Goal: Obtain resource: Download file/media

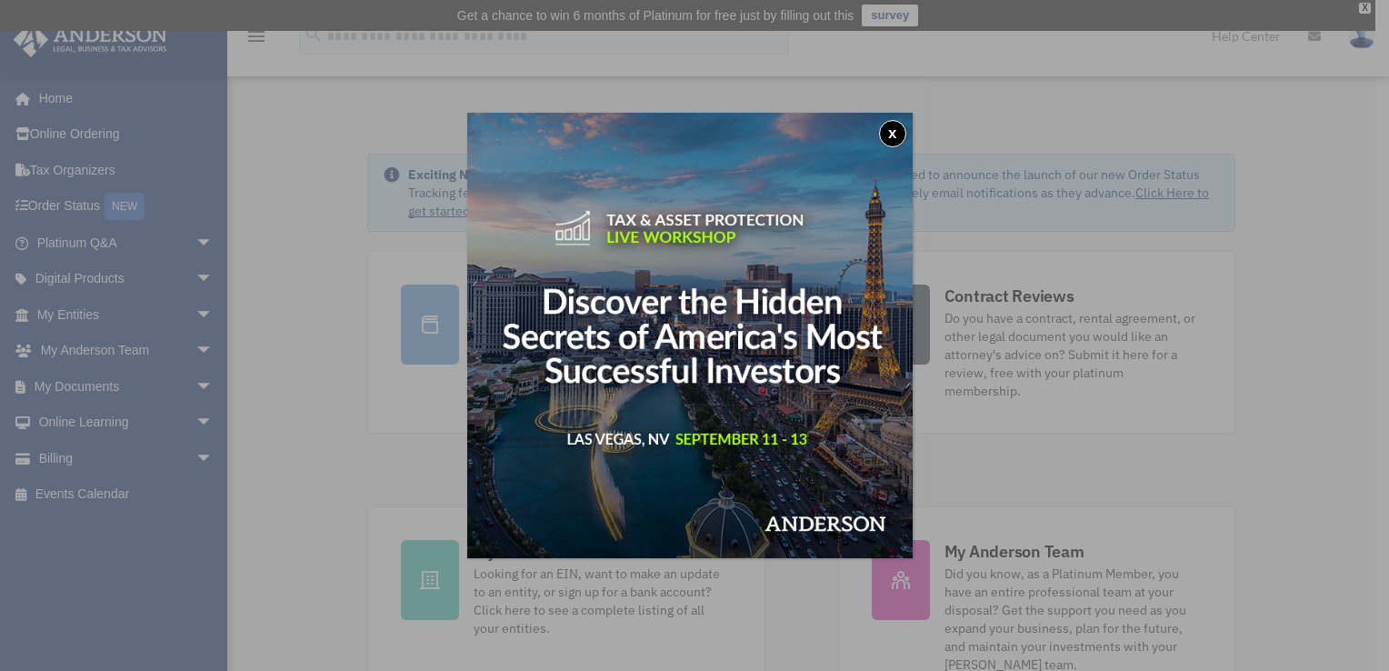
click at [896, 140] on button "x" at bounding box center [892, 133] width 27 height 27
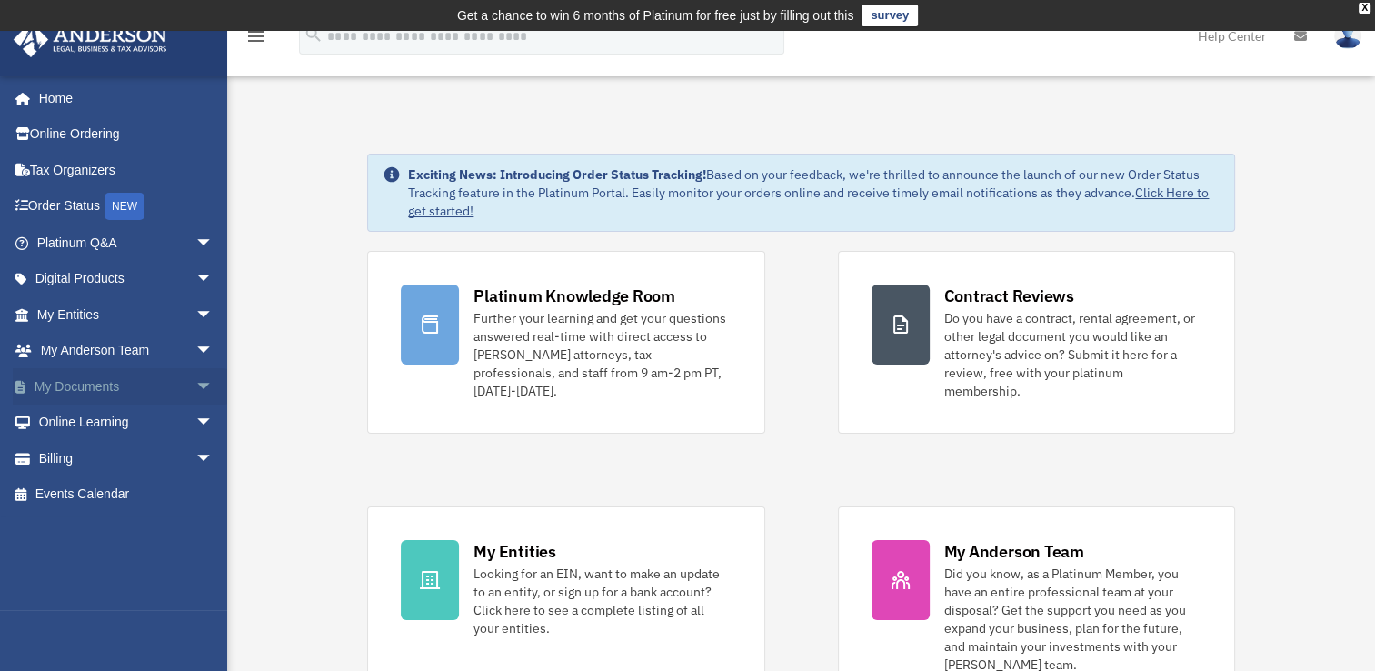
click at [86, 391] on link "My Documents arrow_drop_down" at bounding box center [127, 386] width 228 height 36
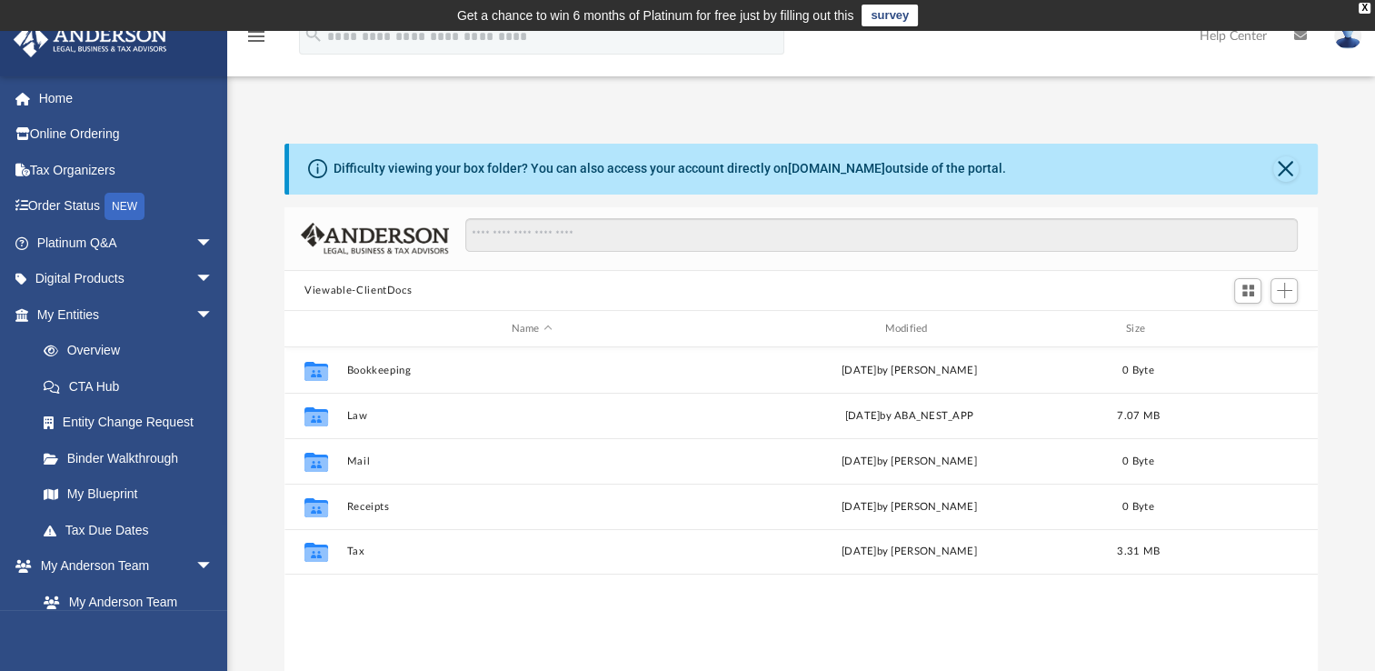
scroll to position [399, 1018]
click at [195, 565] on span "arrow_drop_down" at bounding box center [213, 566] width 36 height 37
click at [195, 599] on span "arrow_drop_down" at bounding box center [213, 602] width 36 height 37
click at [195, 601] on span "arrow_drop_up" at bounding box center [213, 602] width 36 height 37
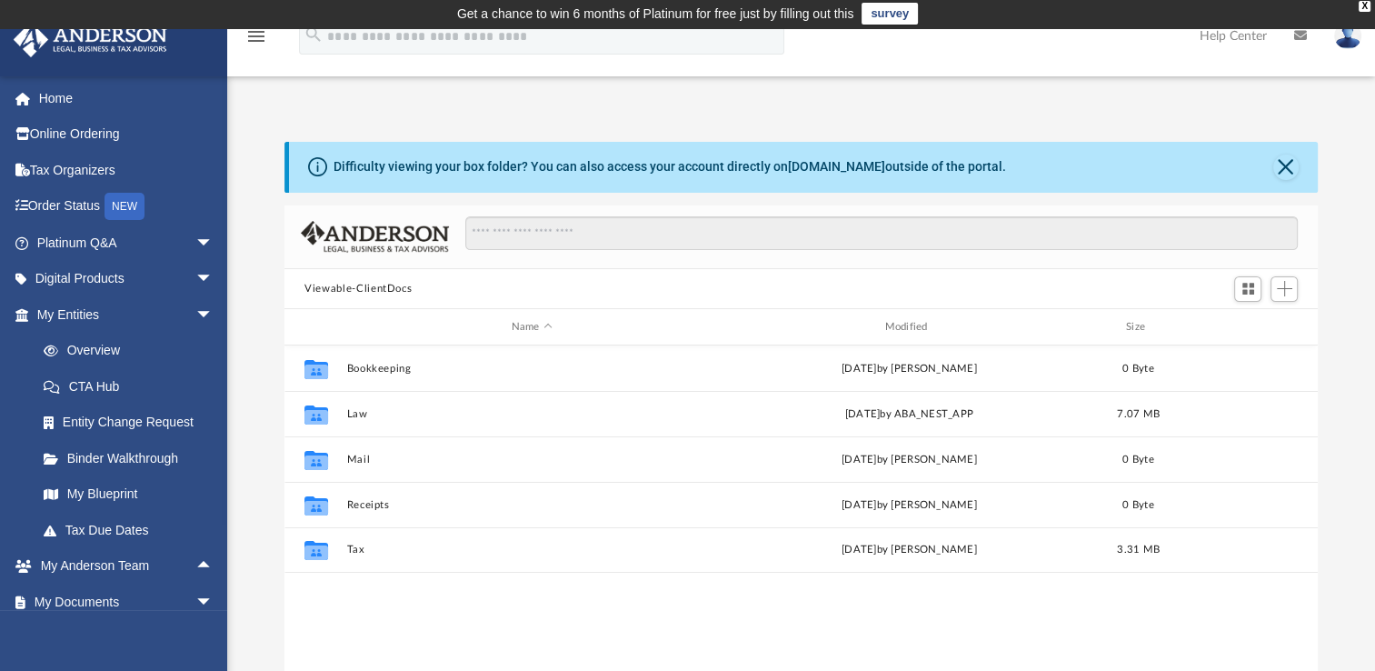
scroll to position [0, 0]
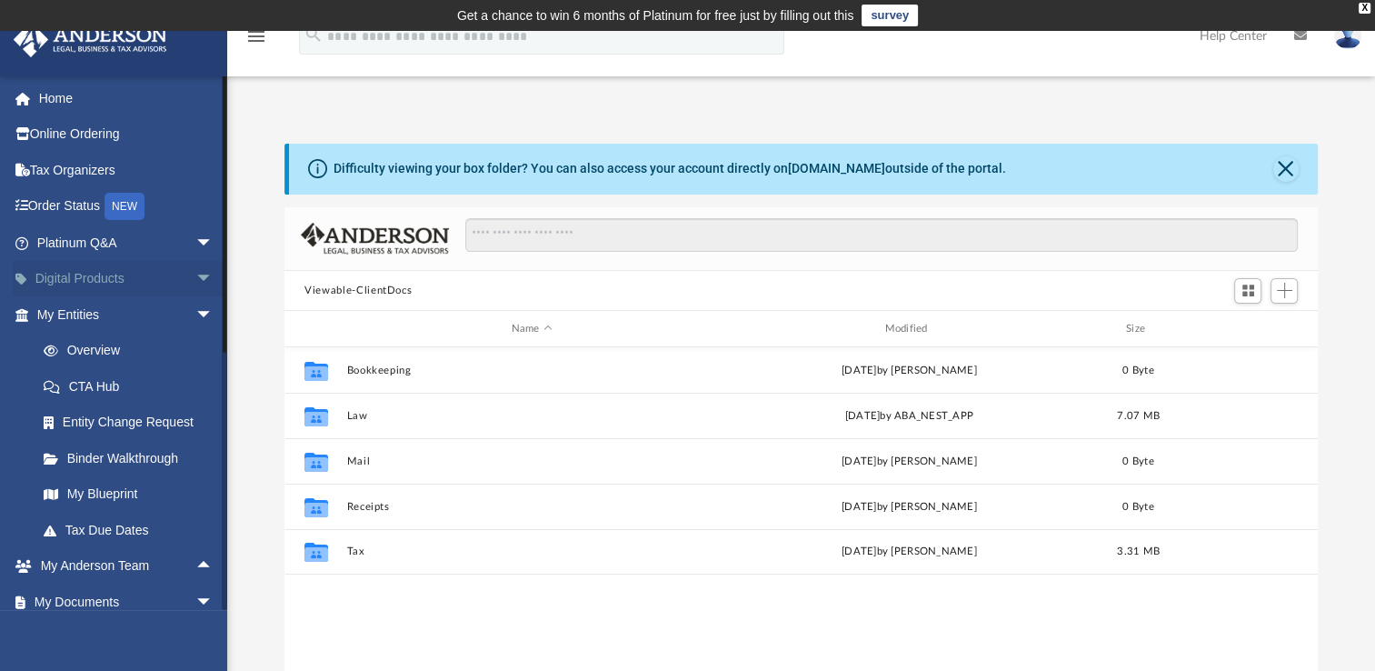
click at [195, 281] on span "arrow_drop_down" at bounding box center [213, 279] width 36 height 37
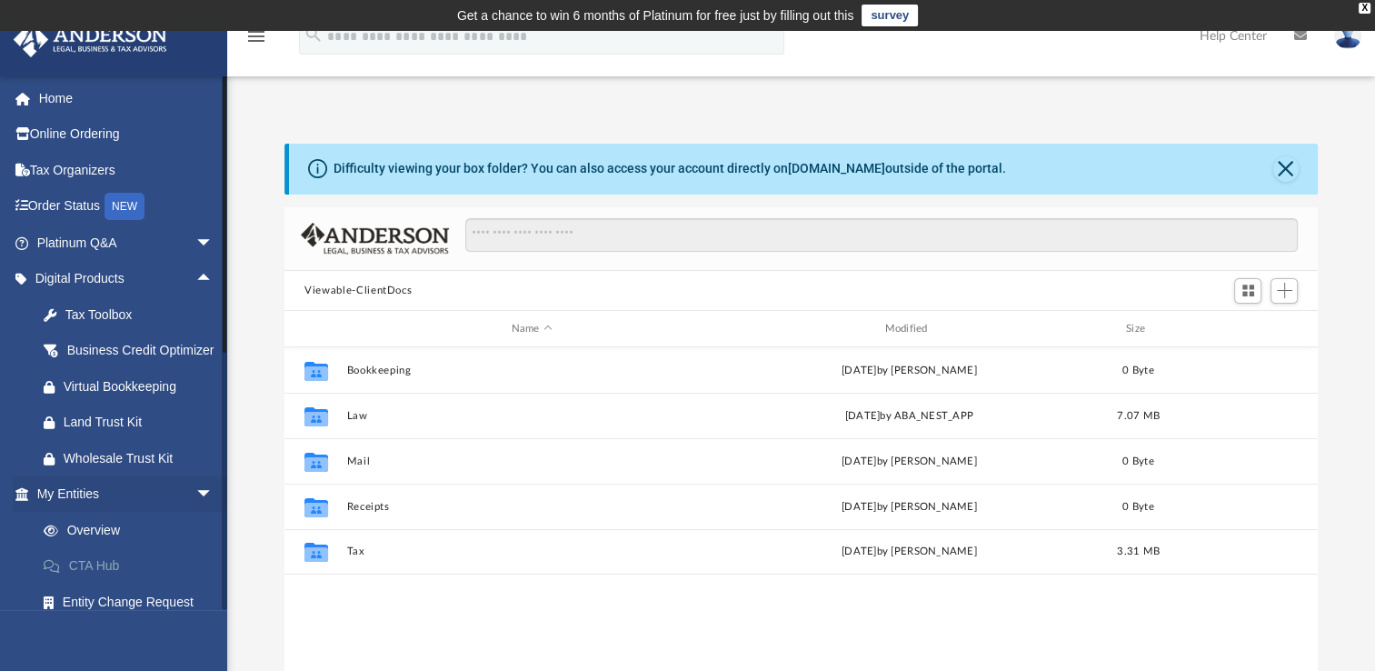
click at [105, 585] on link "CTA Hub" at bounding box center [132, 566] width 215 height 36
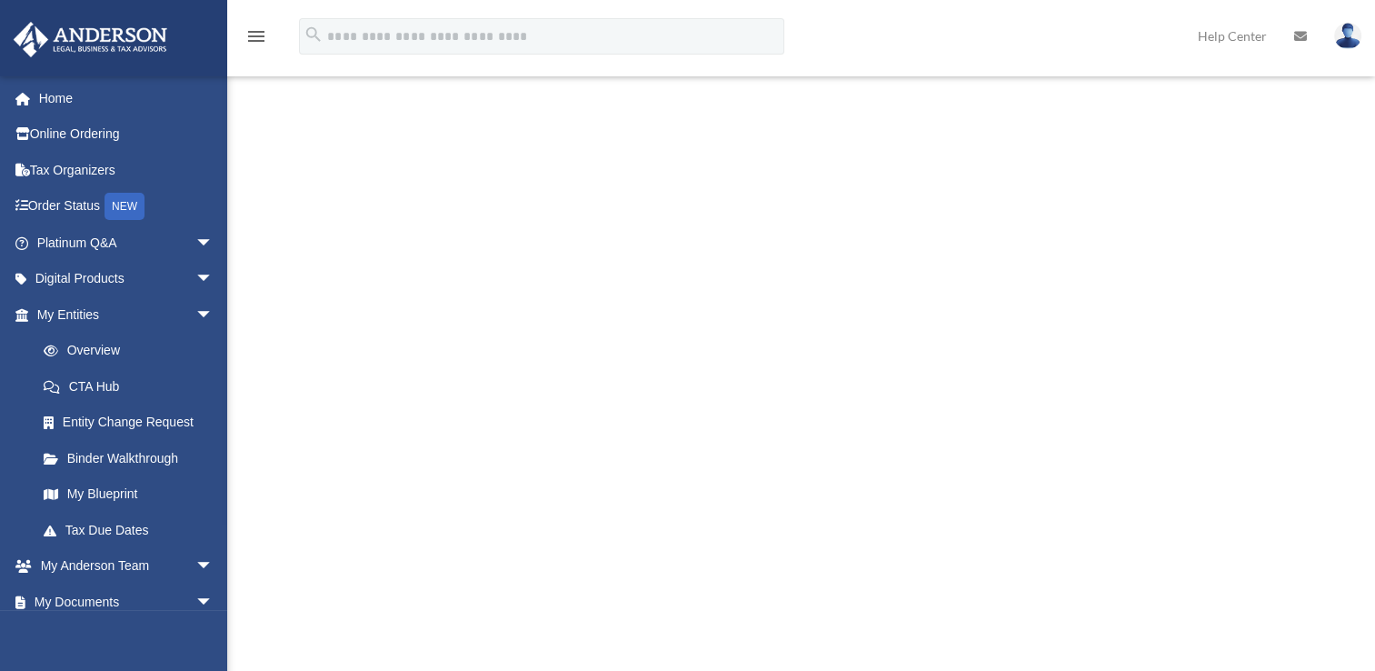
scroll to position [471, 0]
click at [116, 460] on link "Binder Walkthrough" at bounding box center [132, 458] width 215 height 36
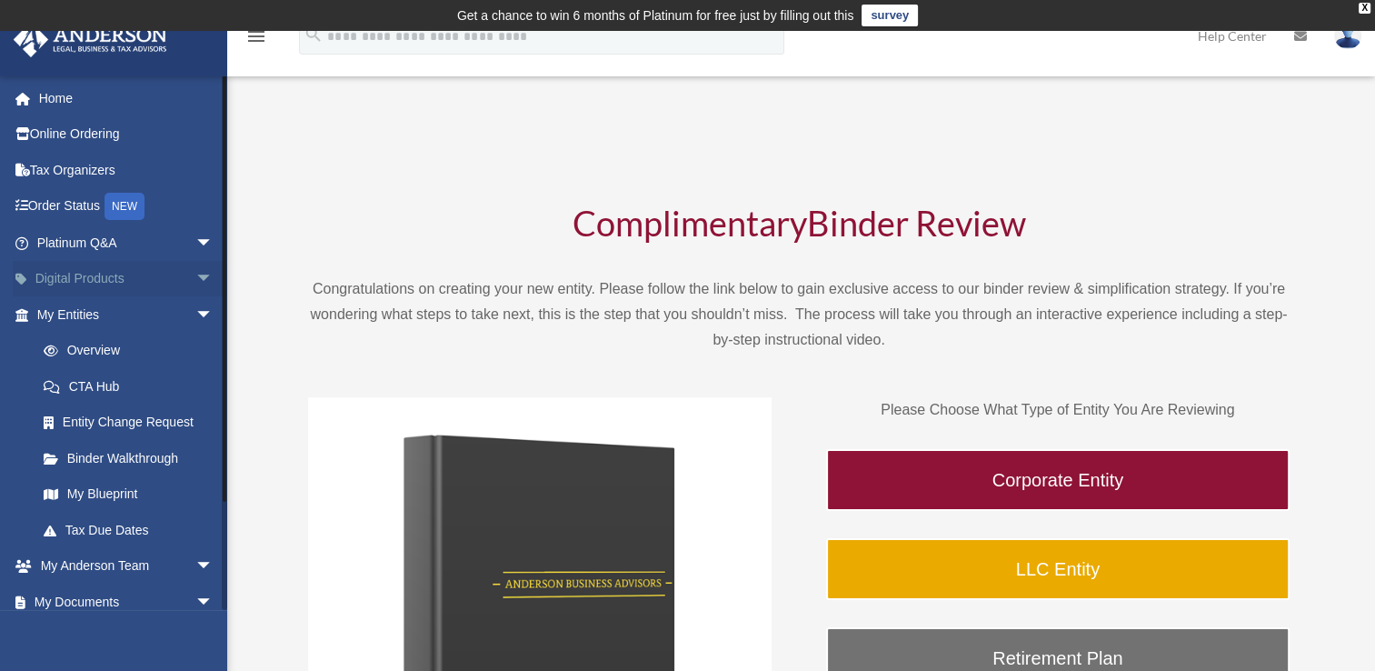
click at [195, 284] on span "arrow_drop_down" at bounding box center [213, 279] width 36 height 37
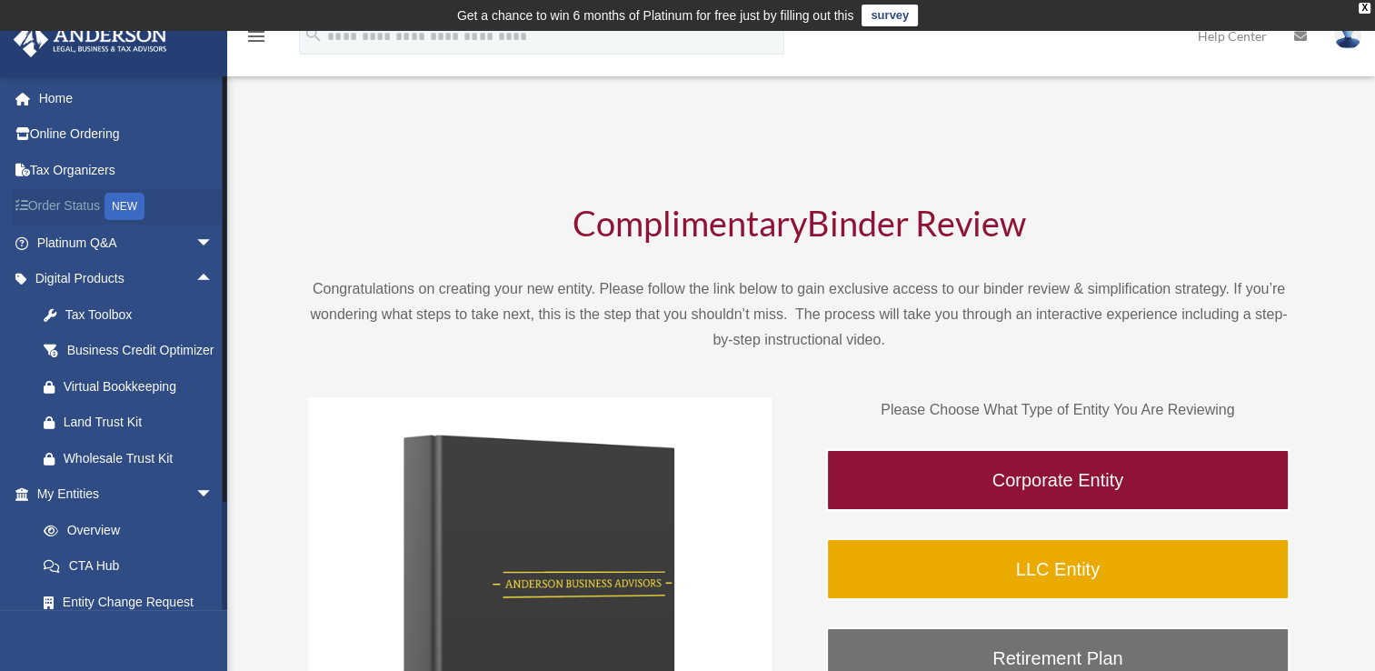
click at [67, 203] on link "Order Status NEW" at bounding box center [127, 206] width 228 height 37
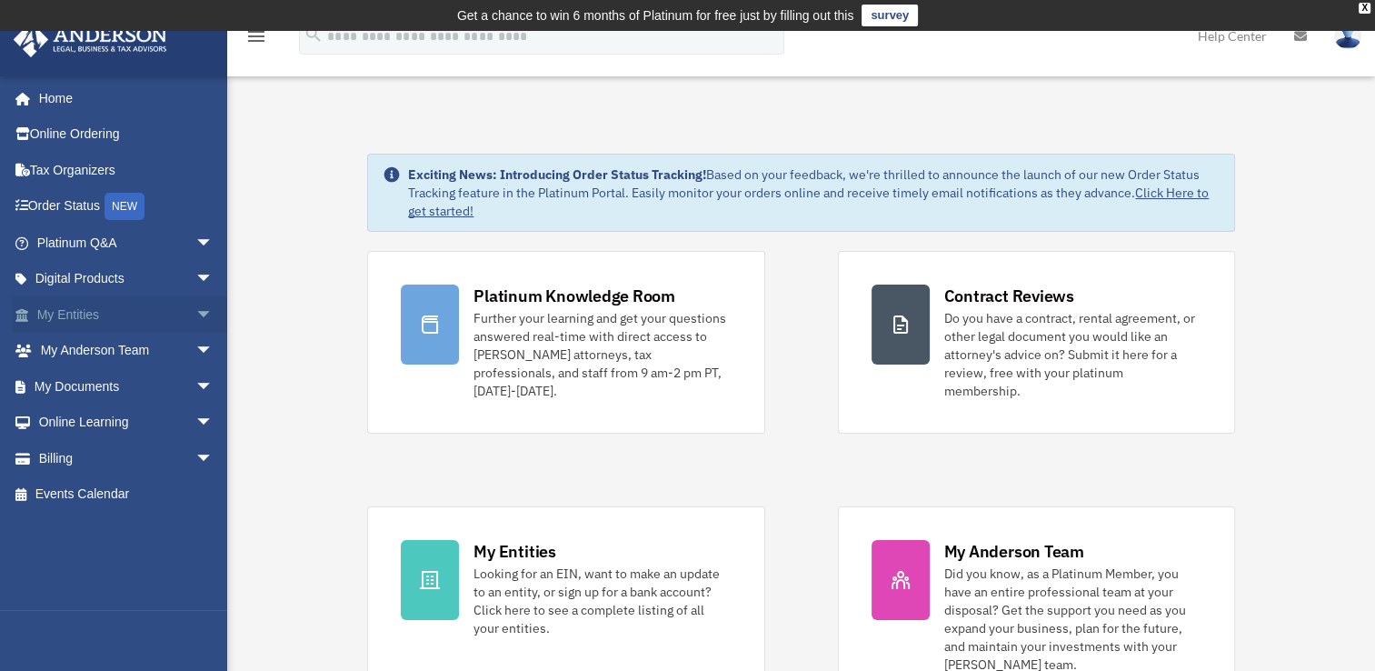
click at [195, 315] on span "arrow_drop_down" at bounding box center [213, 314] width 36 height 37
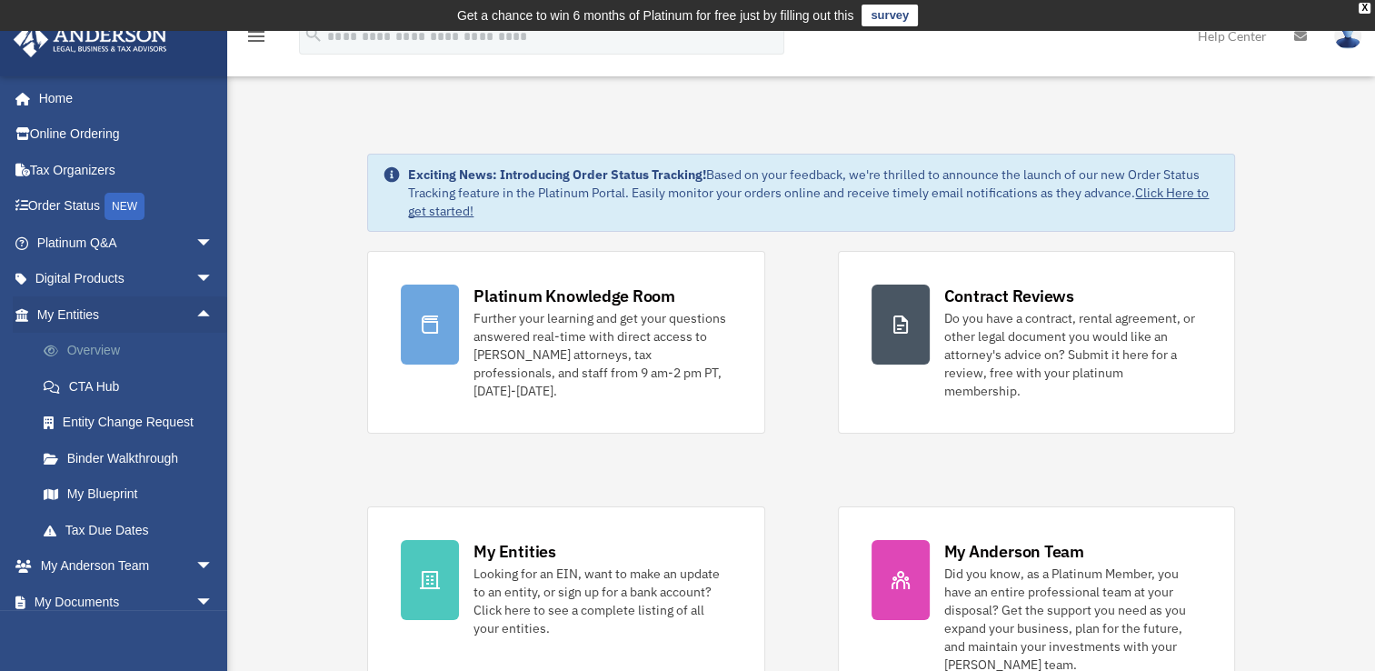
click at [99, 353] on link "Overview" at bounding box center [132, 351] width 215 height 36
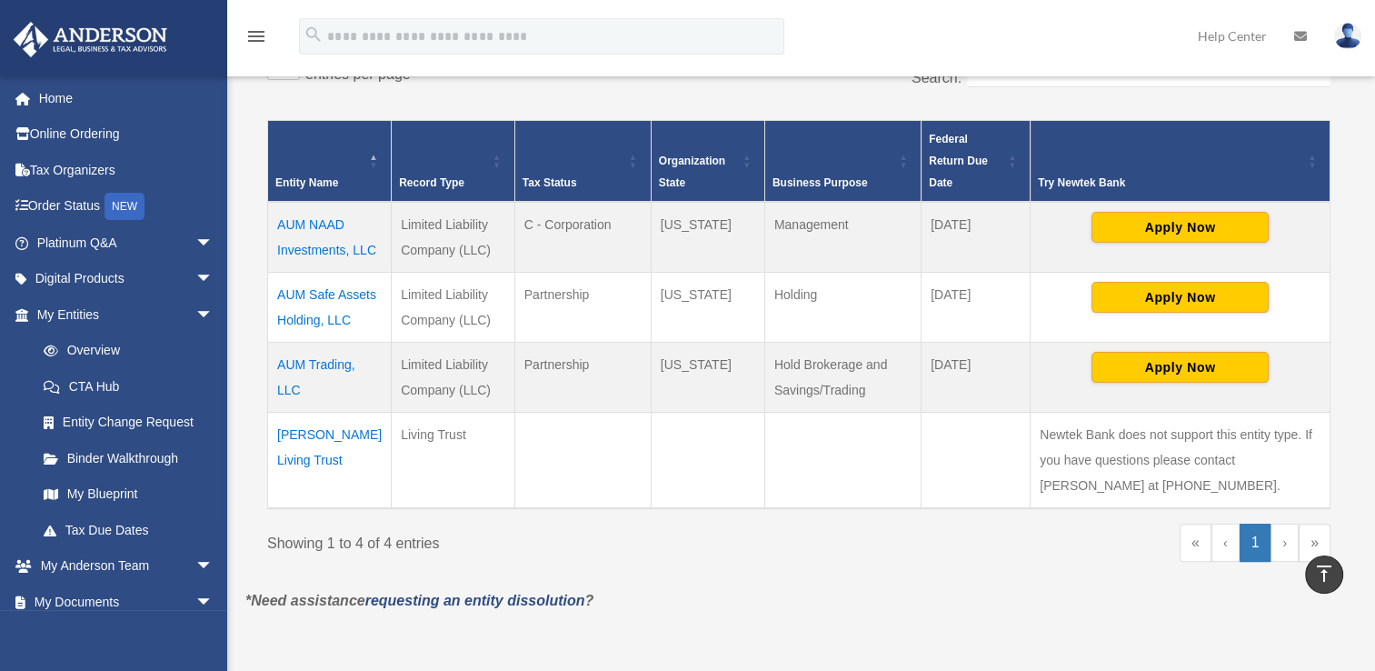
scroll to position [427, 0]
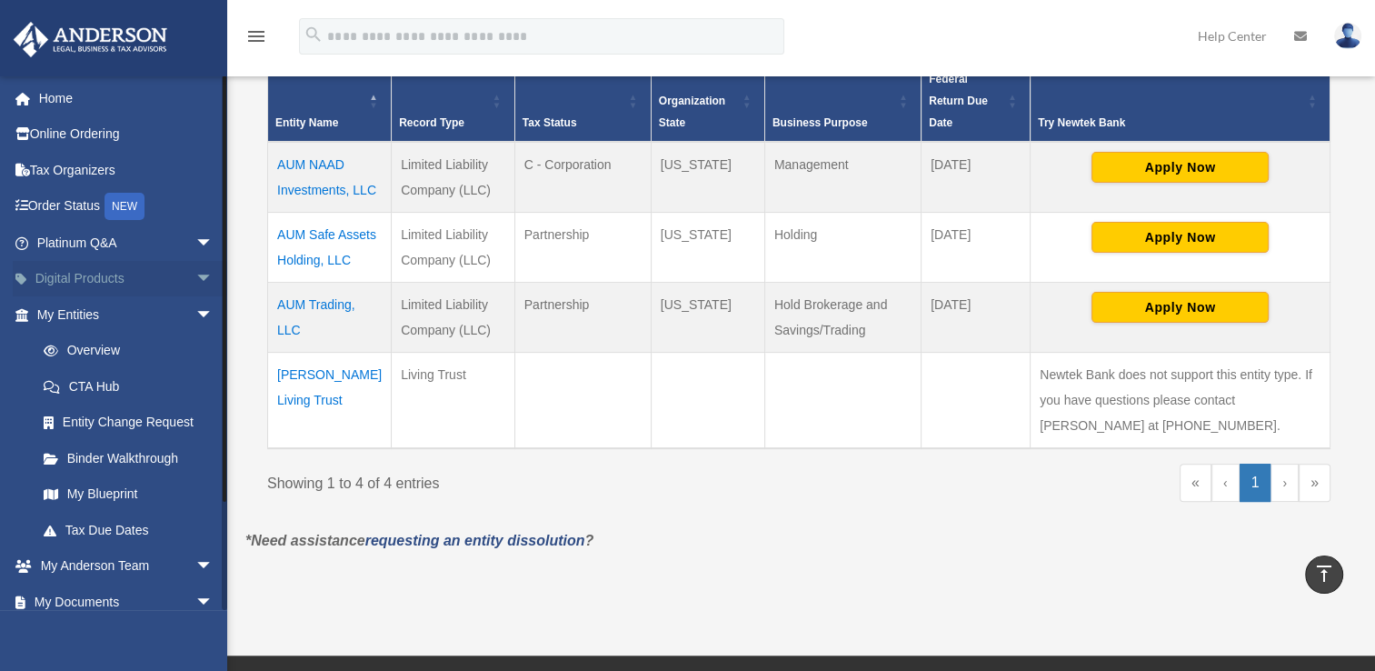
click at [195, 284] on span "arrow_drop_down" at bounding box center [213, 279] width 36 height 37
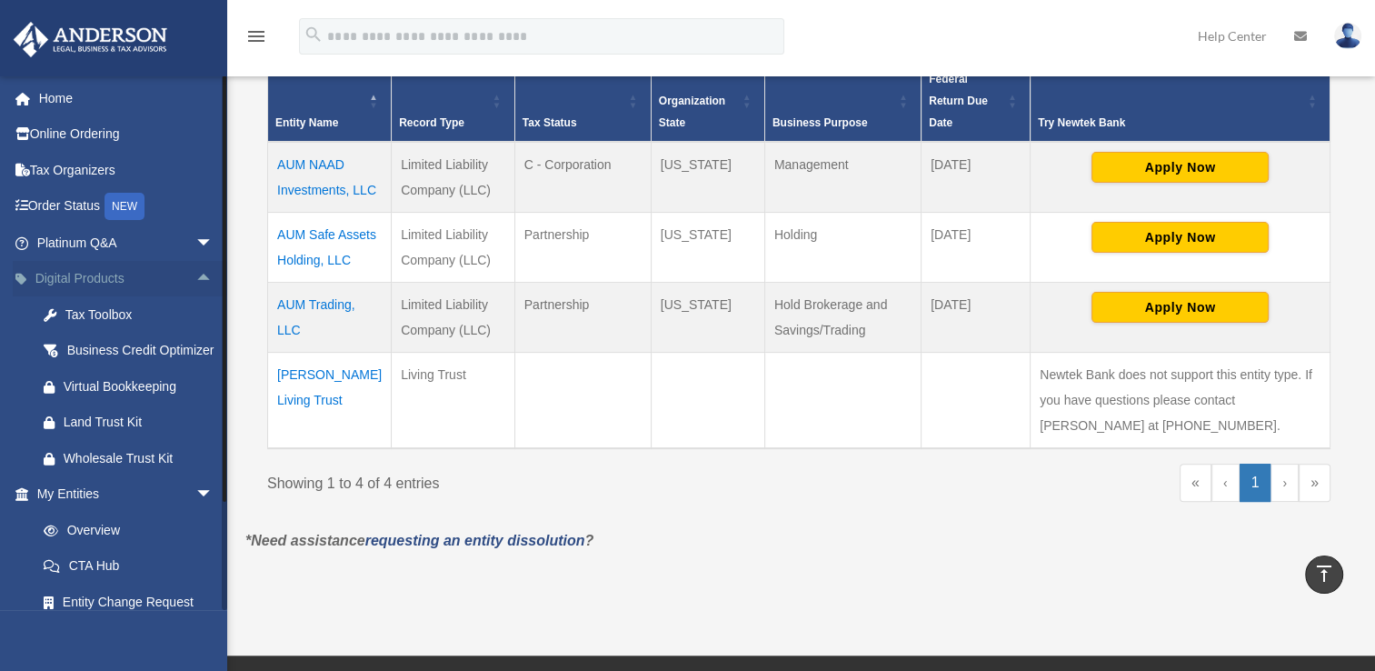
click at [195, 284] on span "arrow_drop_up" at bounding box center [213, 279] width 36 height 37
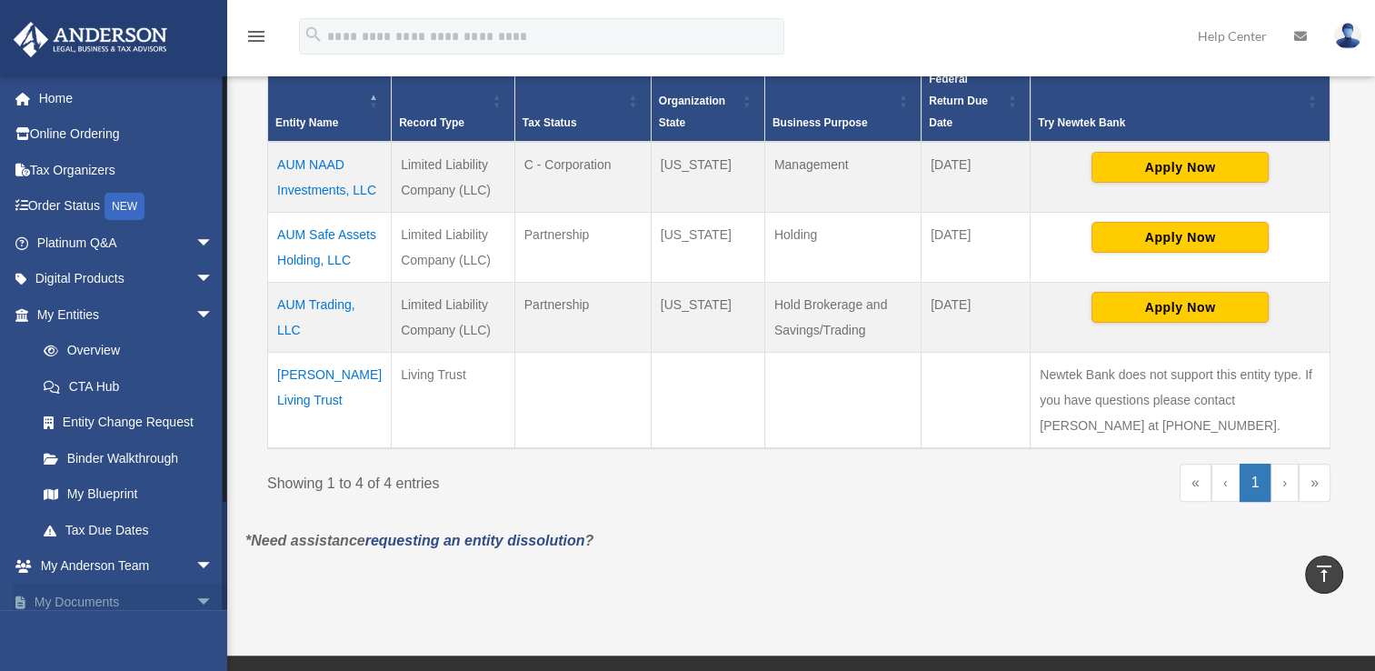
click at [102, 602] on link "My Documents arrow_drop_down" at bounding box center [127, 602] width 228 height 36
click at [195, 607] on span "arrow_drop_down" at bounding box center [213, 602] width 36 height 37
click at [195, 607] on span "arrow_drop_up" at bounding box center [213, 602] width 36 height 37
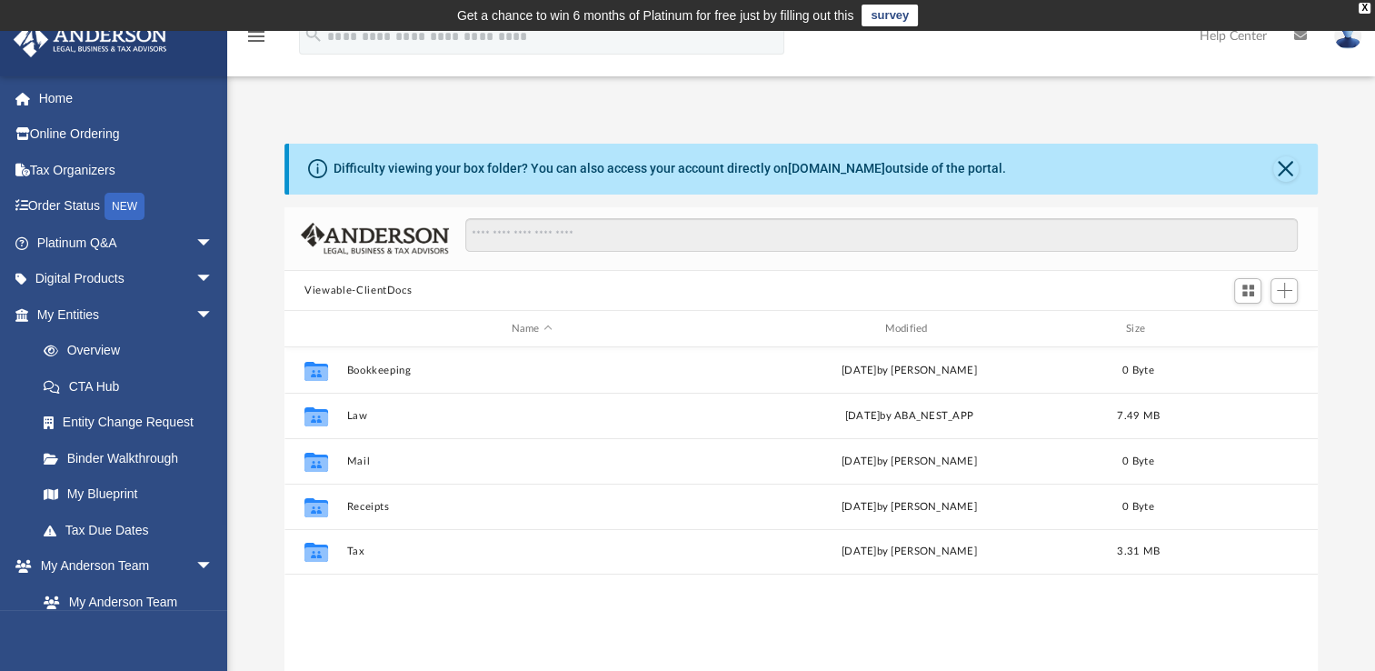
scroll to position [399, 1018]
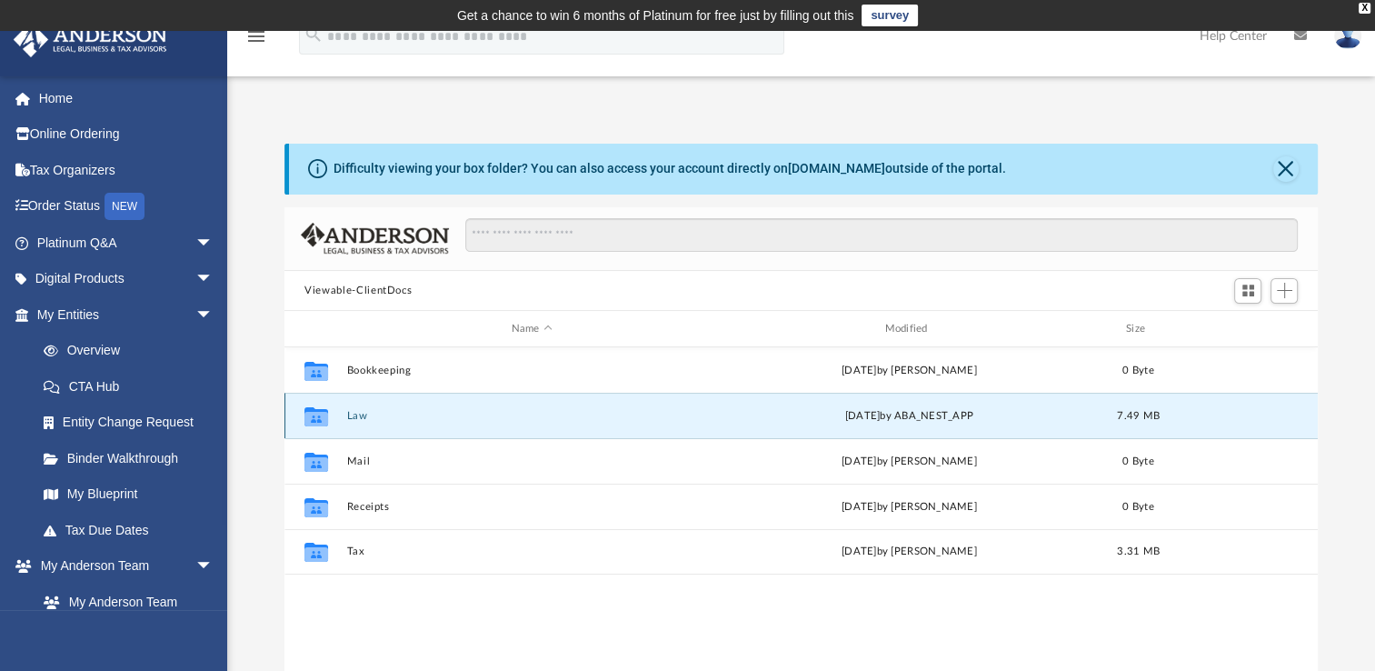
click at [353, 418] on button "Law" at bounding box center [532, 416] width 370 height 12
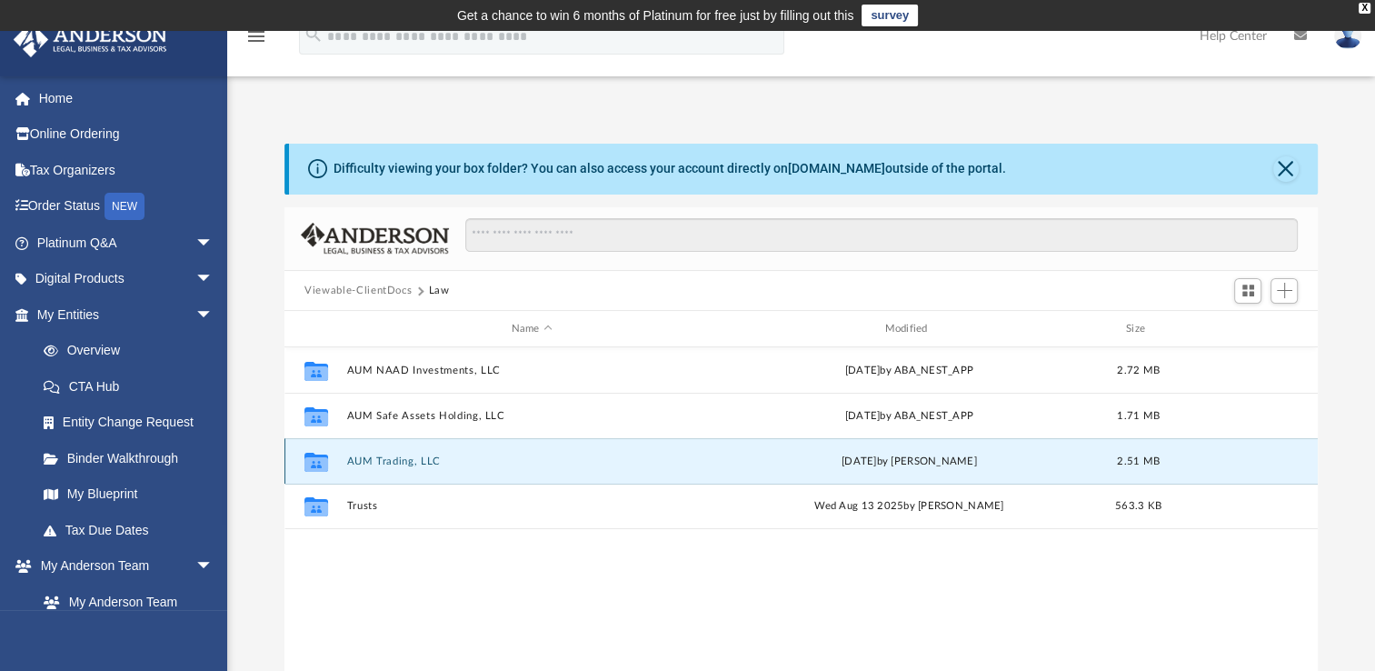
click at [373, 463] on button "AUM Trading, LLC" at bounding box center [532, 461] width 370 height 12
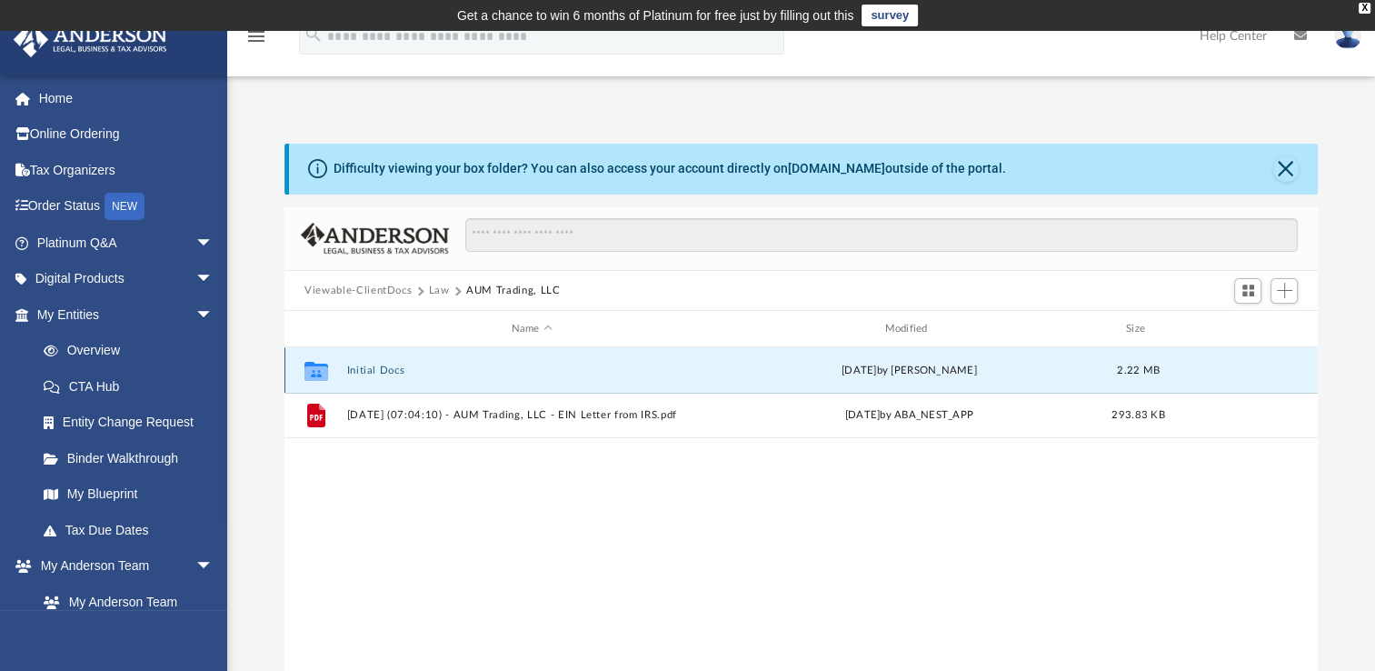
click at [363, 367] on button "Initial Docs" at bounding box center [532, 371] width 370 height 12
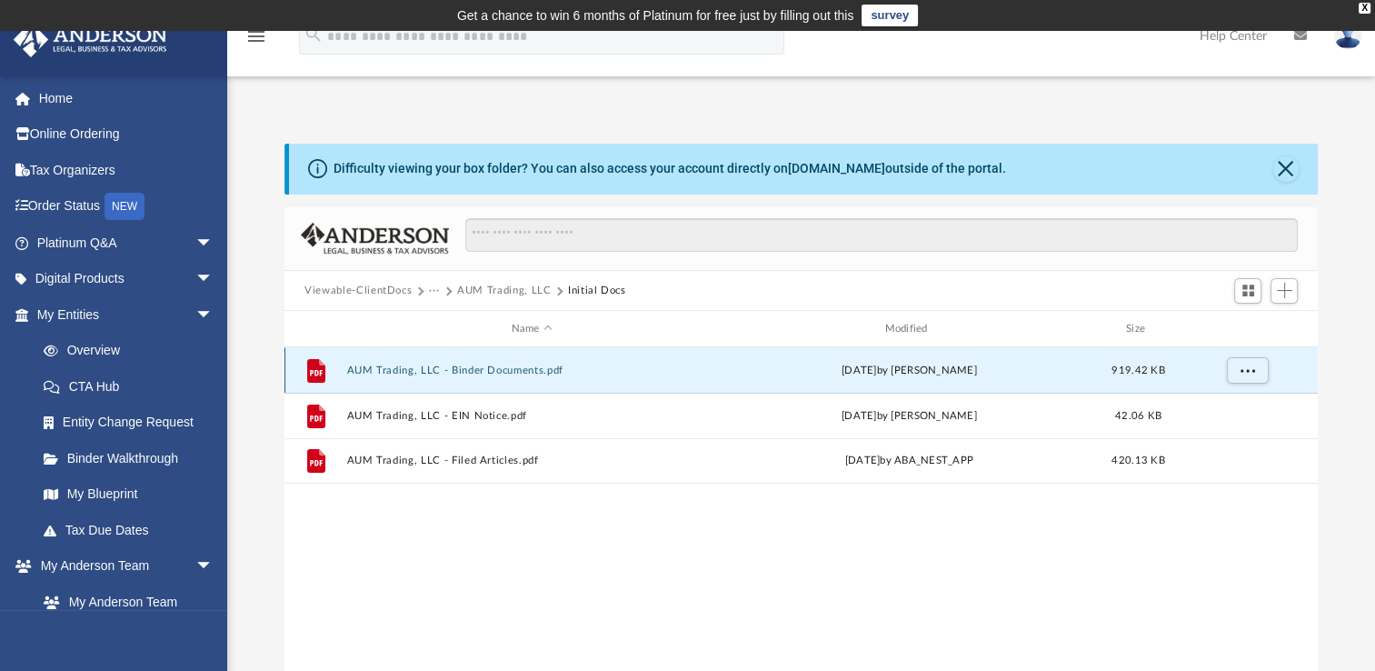
click at [433, 369] on button "AUM Trading, LLC - Binder Documents.pdf" at bounding box center [532, 371] width 370 height 12
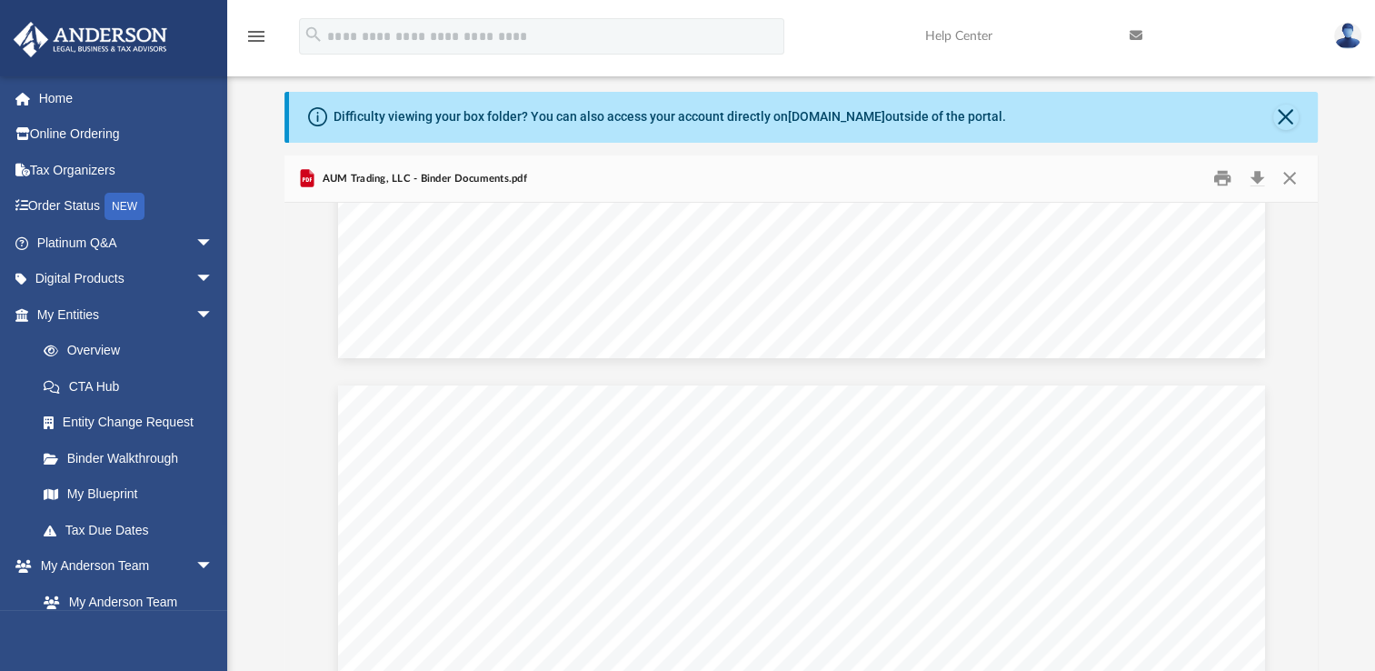
scroll to position [6365, 0]
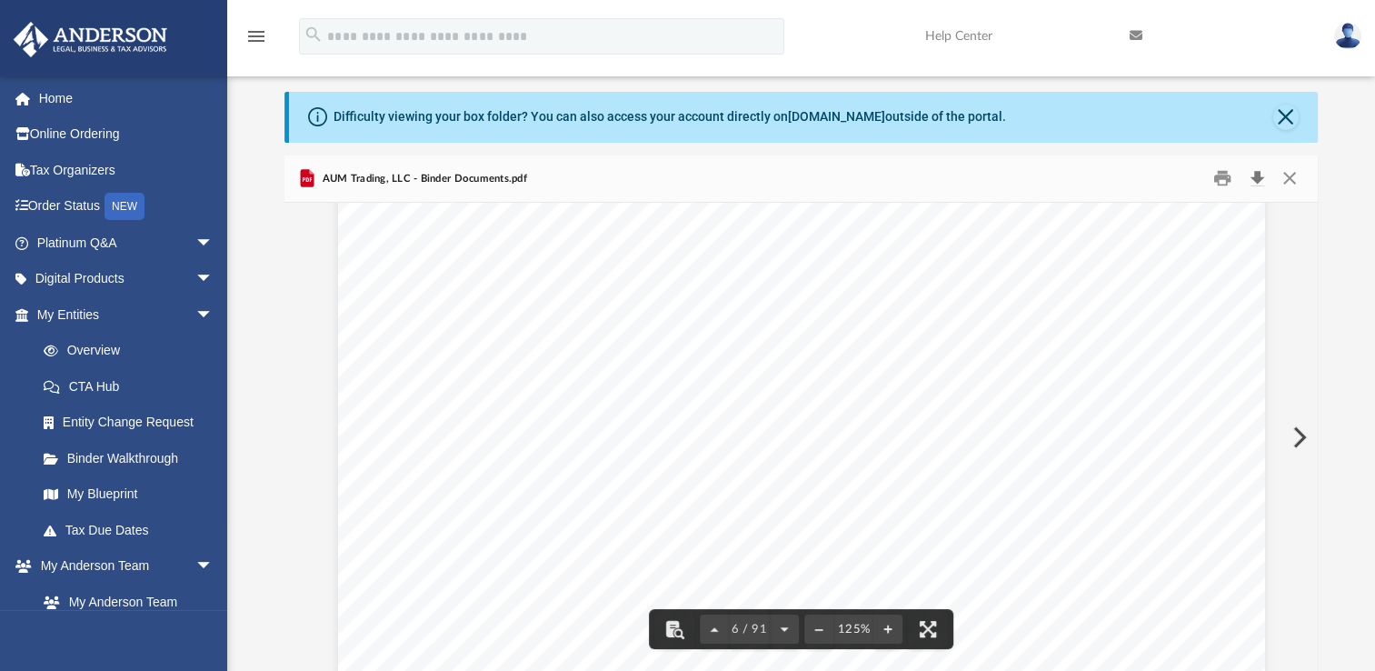
click at [1257, 180] on button "Download" at bounding box center [1257, 179] width 33 height 28
click at [1285, 181] on button "Close" at bounding box center [1289, 179] width 33 height 28
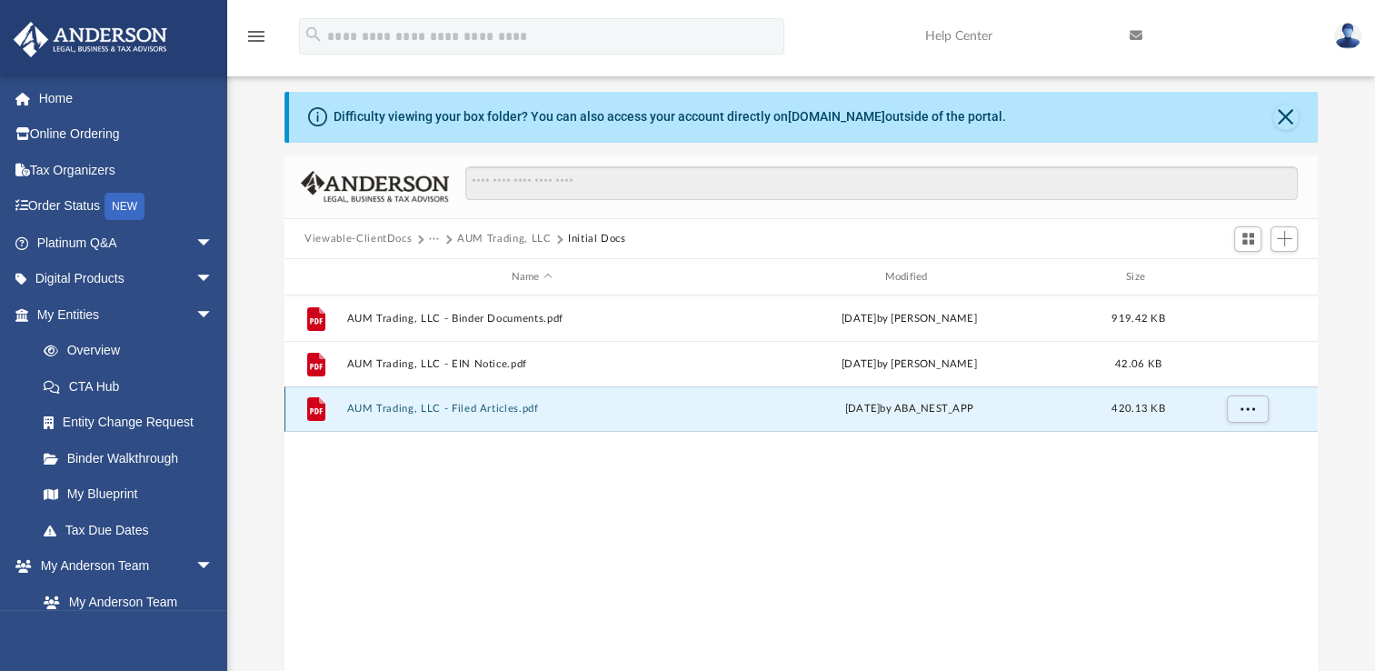
click at [448, 413] on button "AUM Trading, LLC - Filed Articles.pdf" at bounding box center [532, 409] width 370 height 12
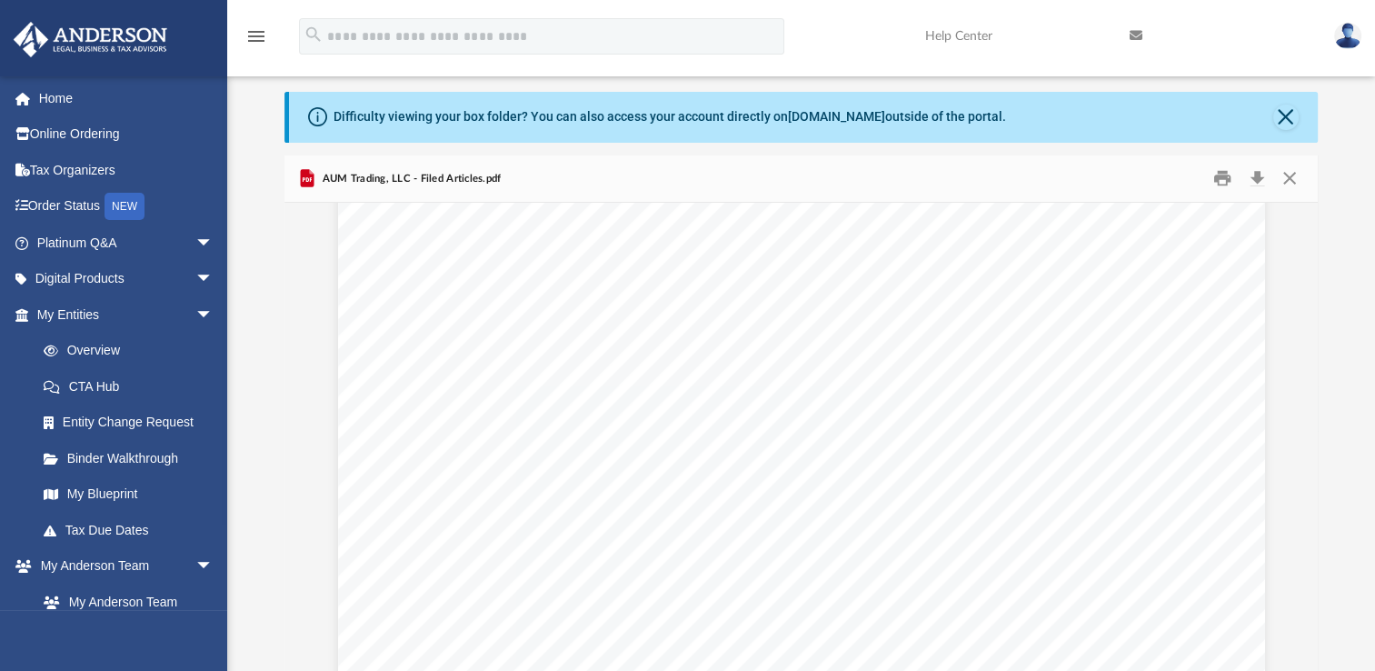
scroll to position [0, 0]
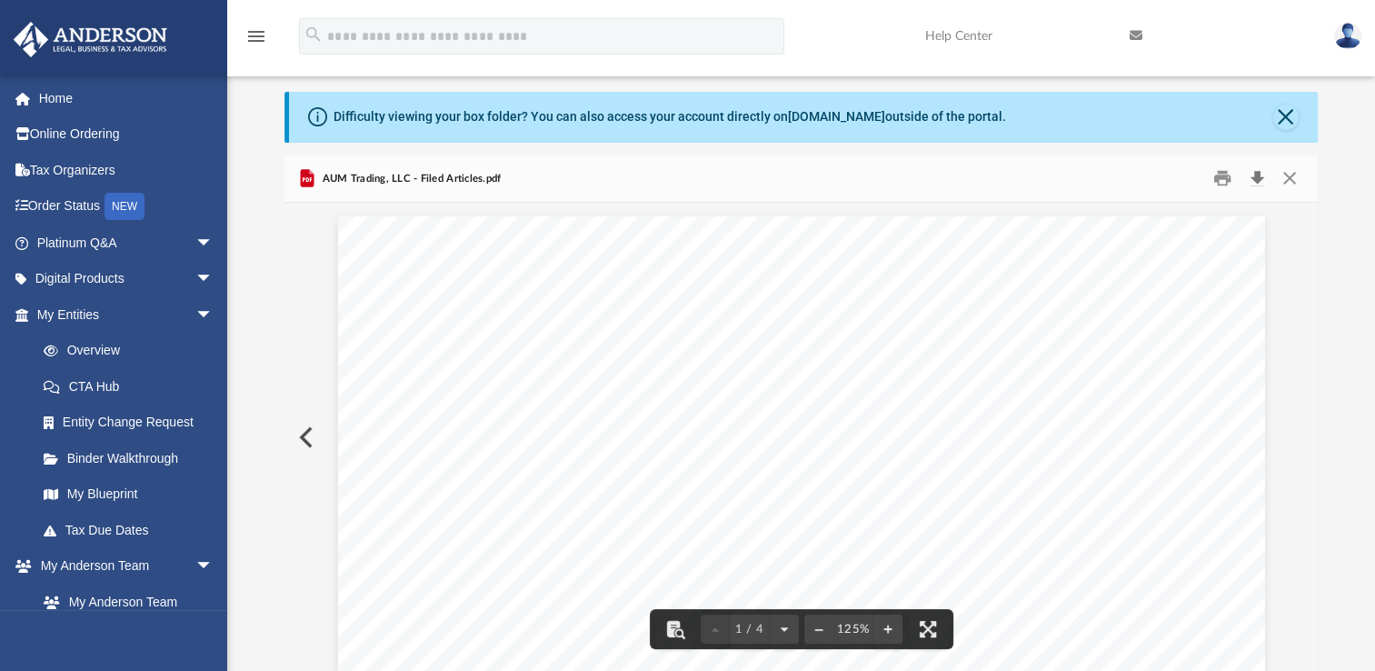
click at [1257, 177] on button "Download" at bounding box center [1257, 179] width 33 height 28
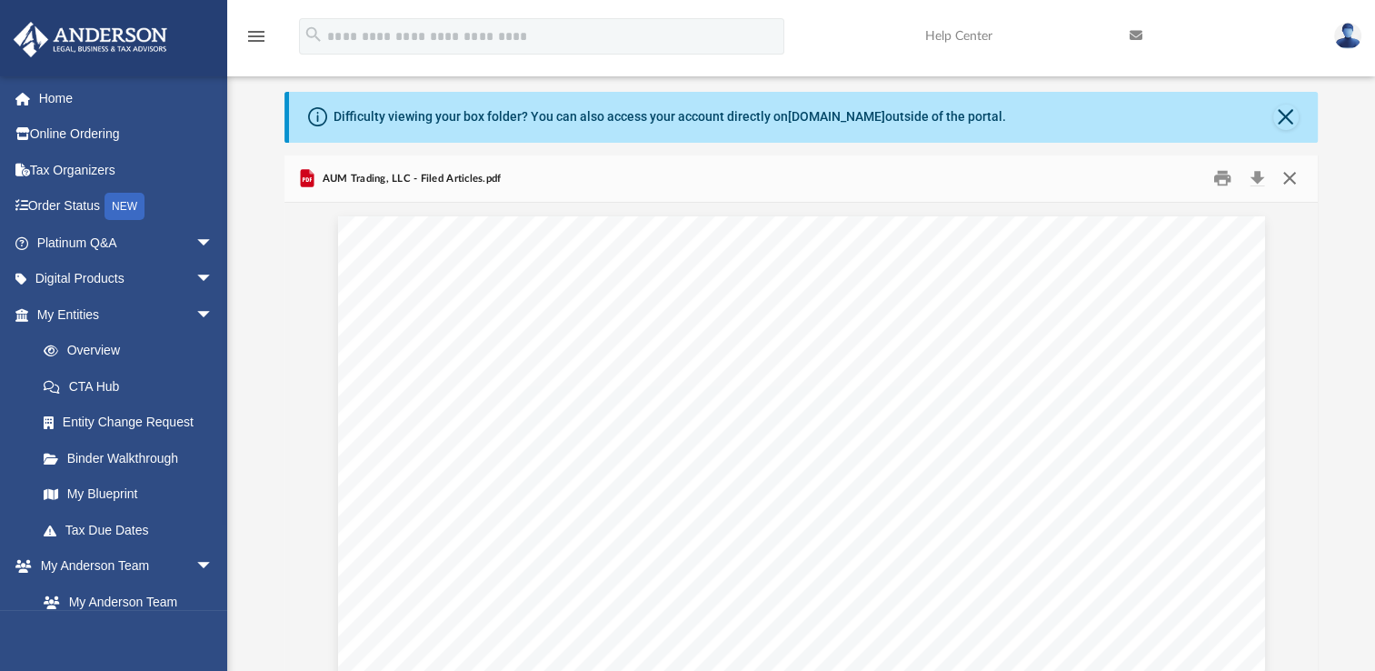
click at [1288, 184] on button "Close" at bounding box center [1289, 179] width 33 height 28
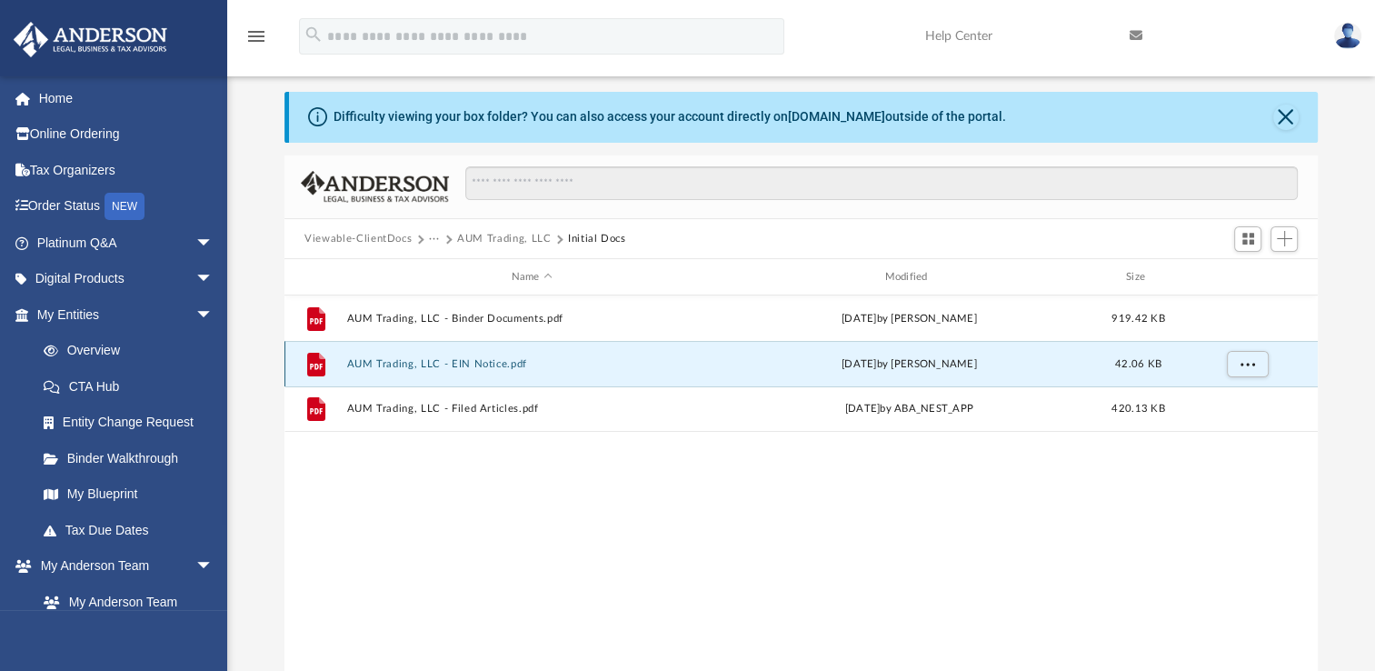
click at [473, 362] on button "AUM Trading, LLC - EIN Notice.pdf" at bounding box center [532, 364] width 370 height 12
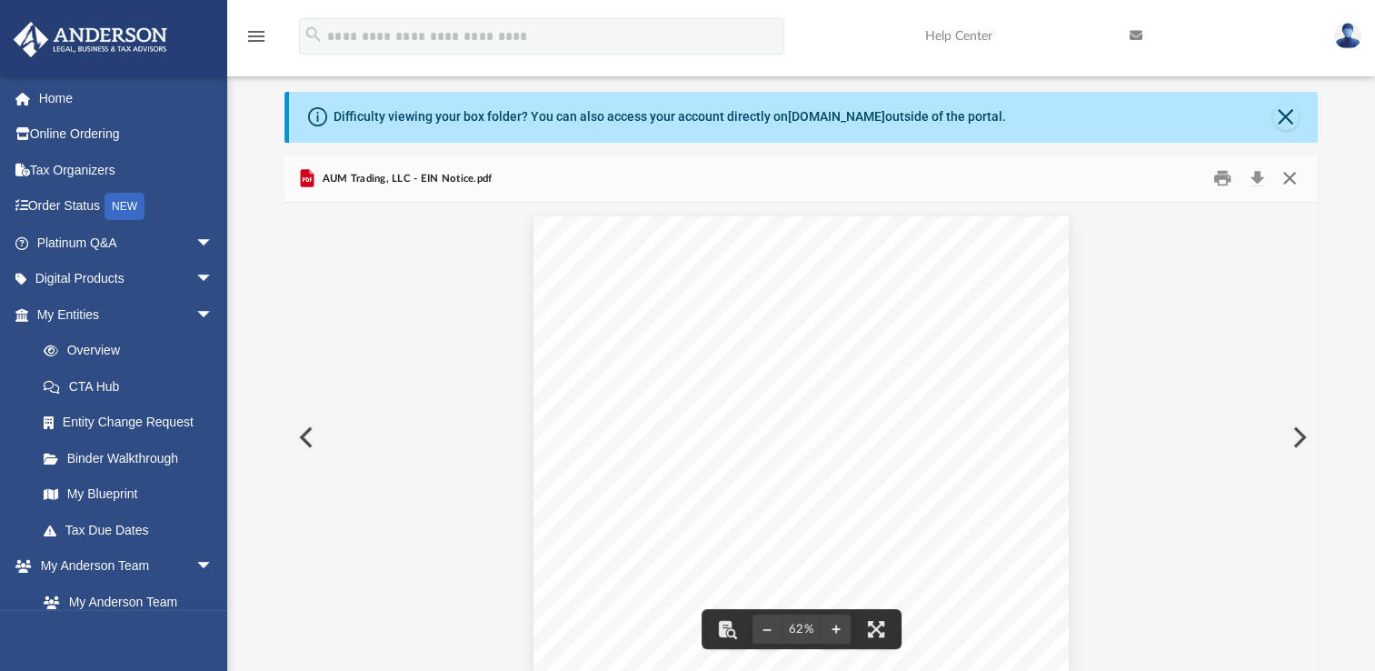
click at [1295, 177] on button "Close" at bounding box center [1289, 179] width 33 height 28
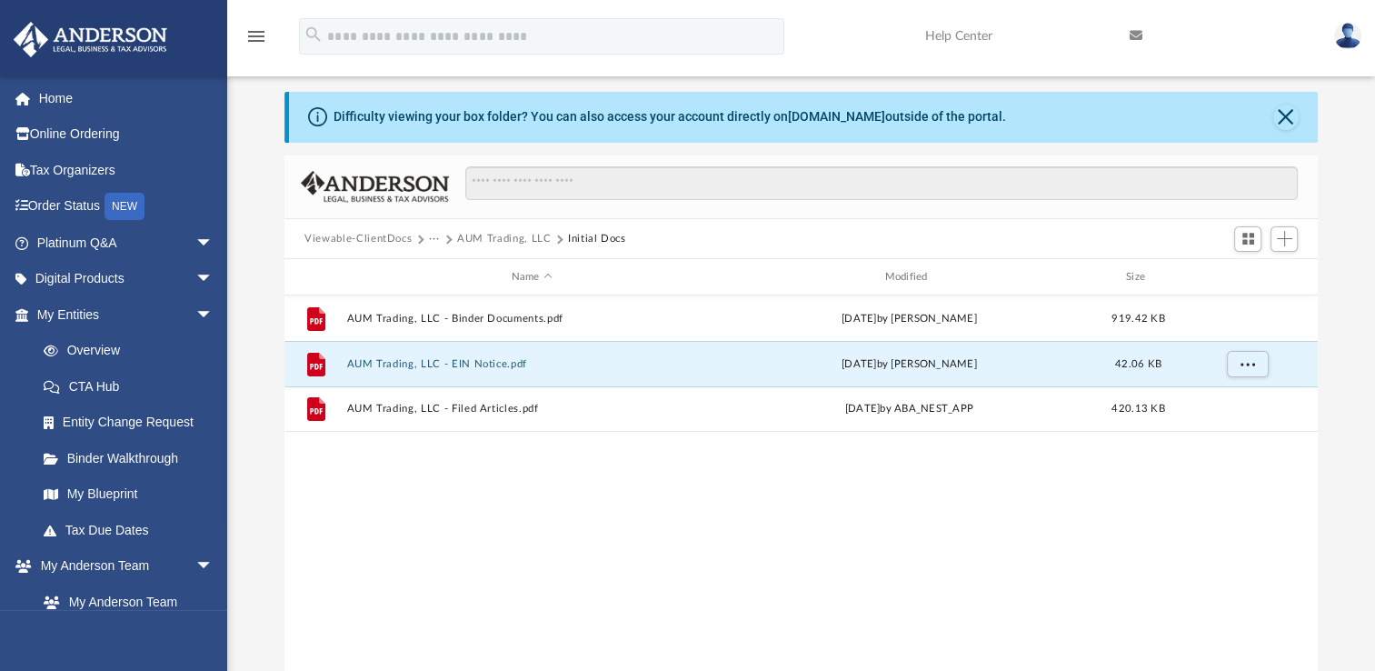
click at [488, 235] on button "AUM Trading, LLC" at bounding box center [504, 239] width 94 height 16
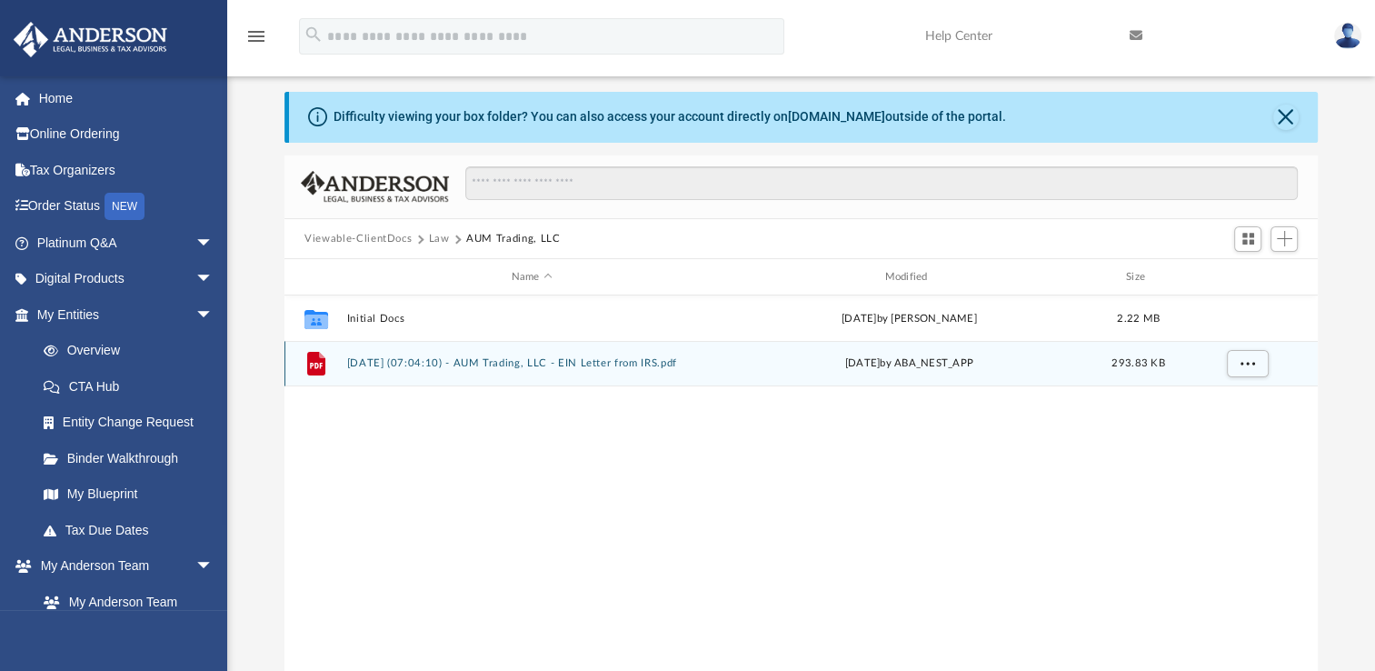
click at [496, 365] on button "2025.08.12 (07:04:10) - AUM Trading, LLC - EIN Letter from IRS.pdf" at bounding box center [532, 363] width 370 height 12
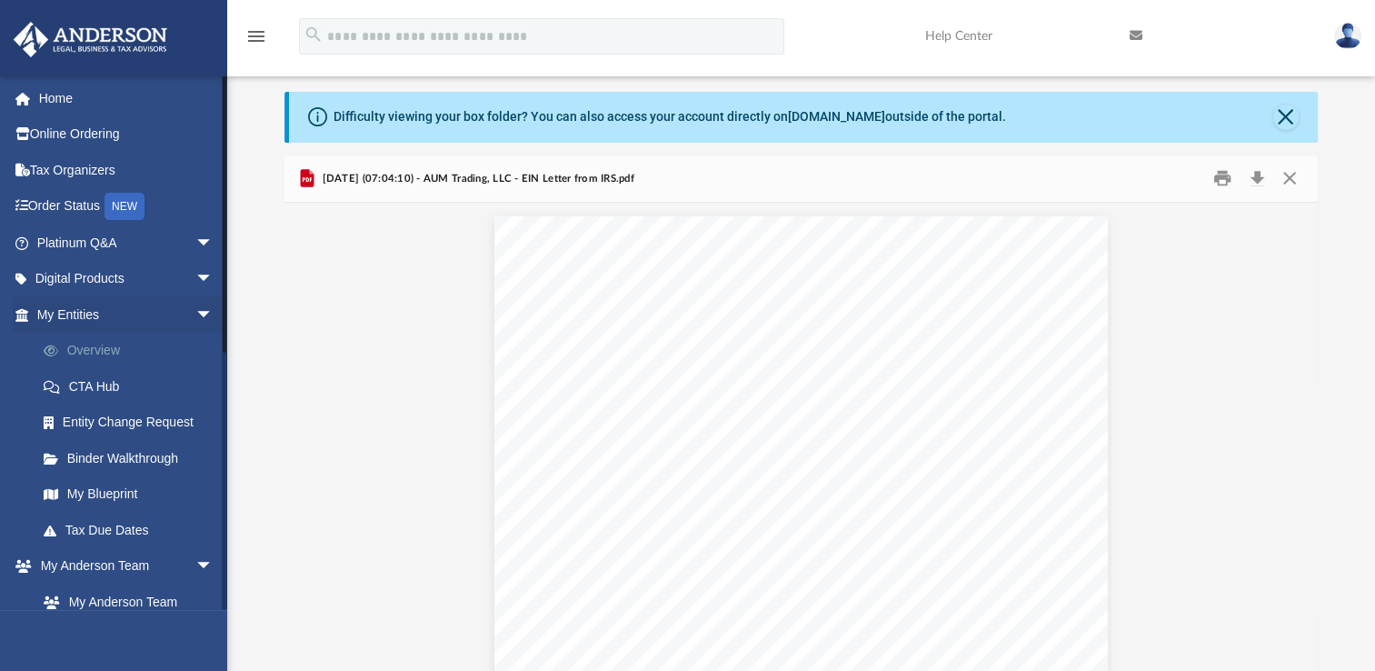
click at [85, 347] on link "Overview" at bounding box center [132, 351] width 215 height 36
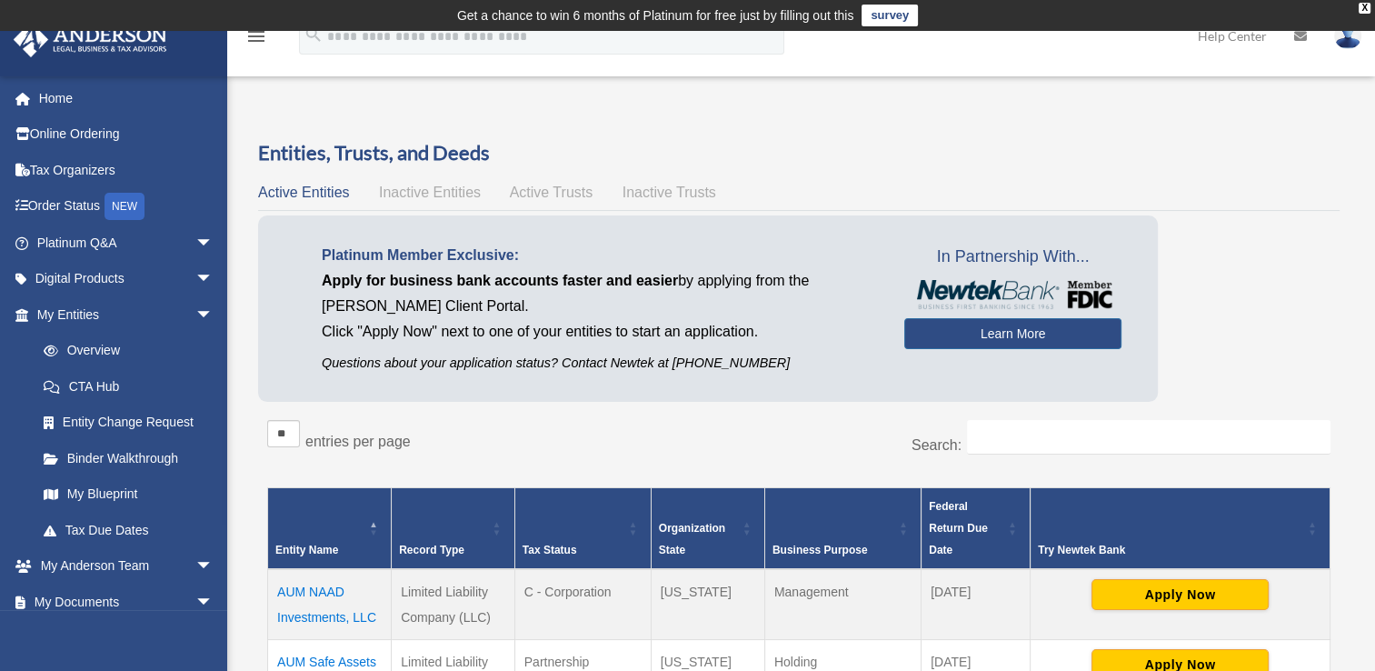
scroll to position [586, 0]
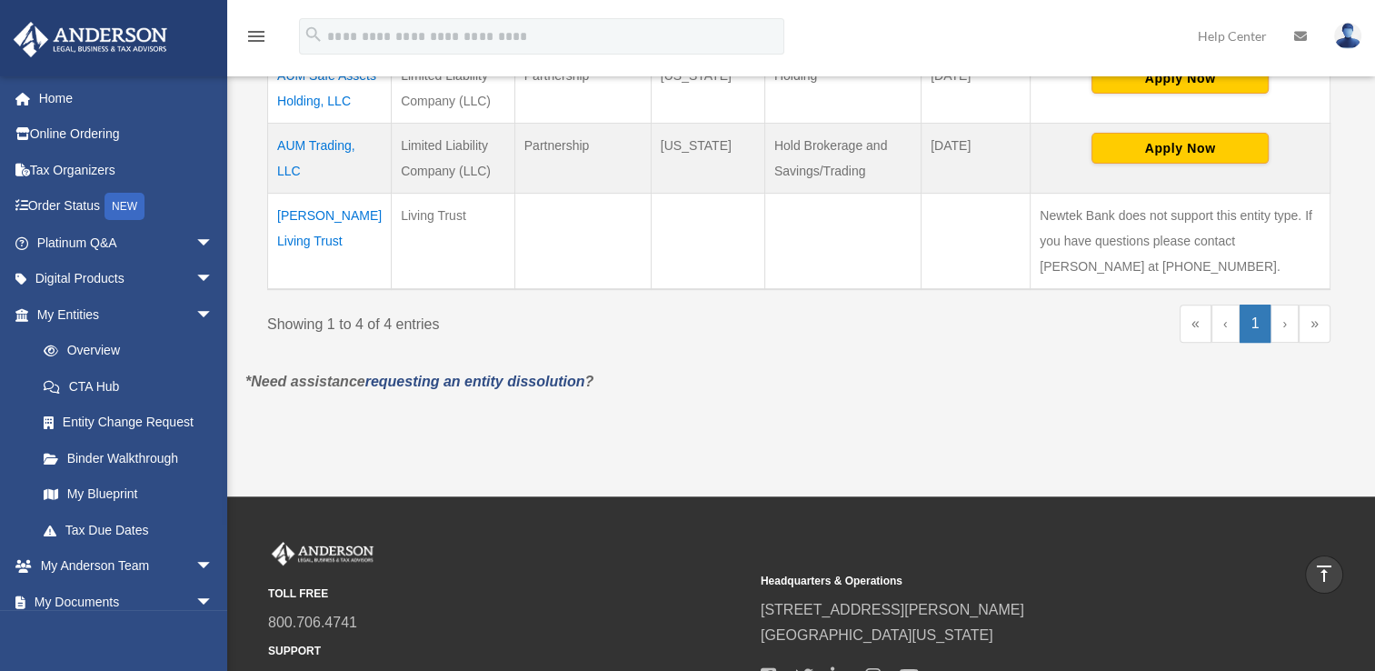
click at [314, 144] on td "AUM Trading, LLC" at bounding box center [330, 158] width 124 height 70
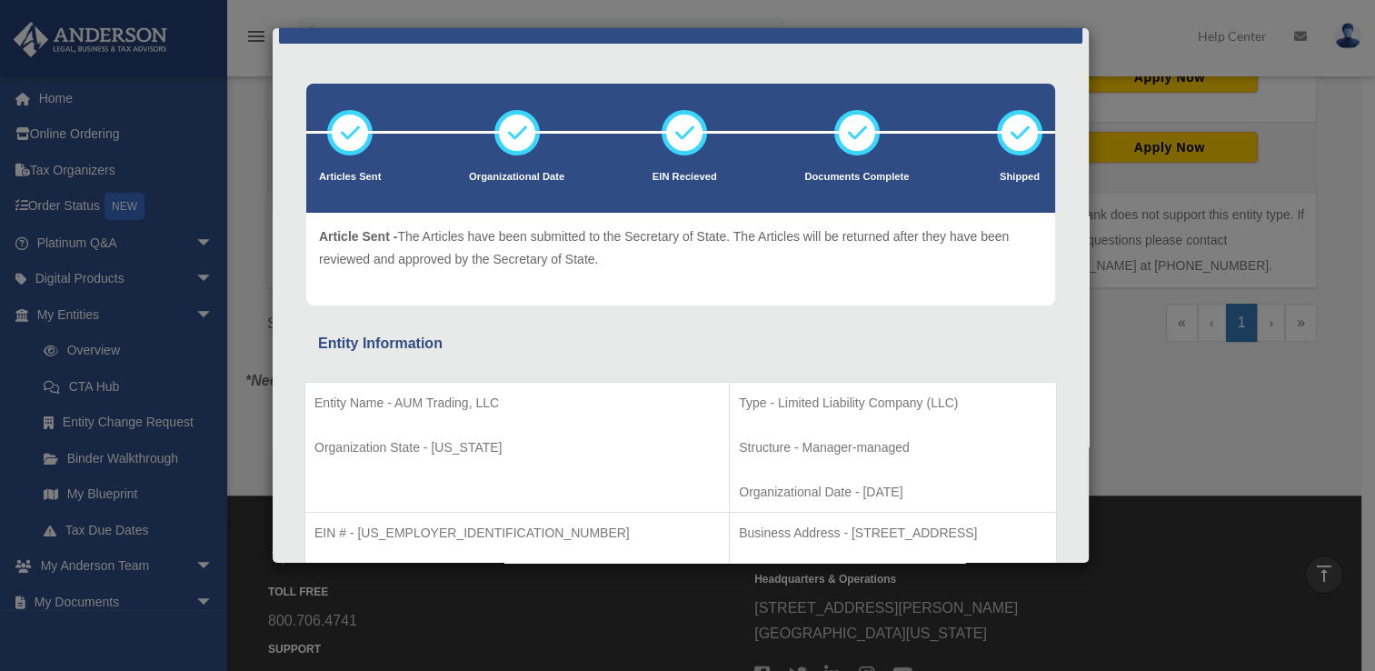
scroll to position [0, 0]
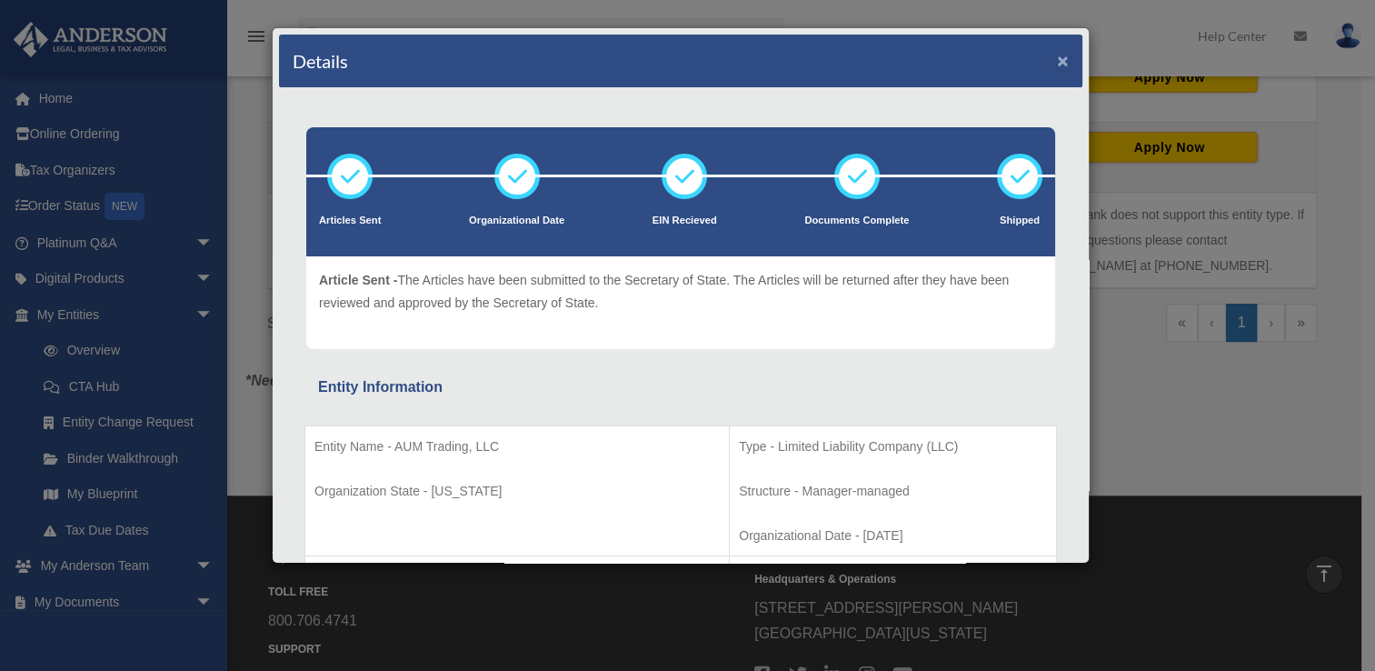
click at [1057, 56] on button "×" at bounding box center [1063, 60] width 12 height 19
